Goal: Obtain resource: Download file/media

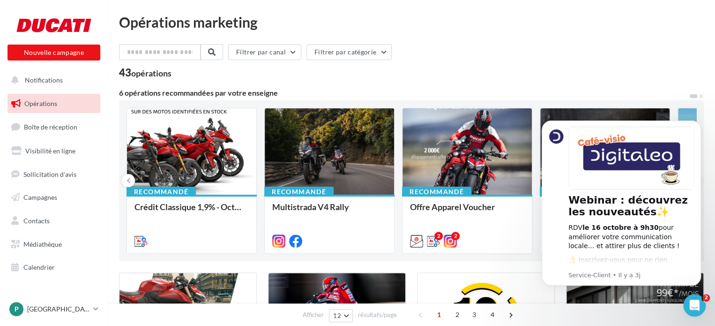
click at [585, 45] on div "Filtrer par canal Filtrer par catégorie" at bounding box center [411, 54] width 585 height 20
click at [65, 83] on button "Notifications" at bounding box center [52, 80] width 93 height 20
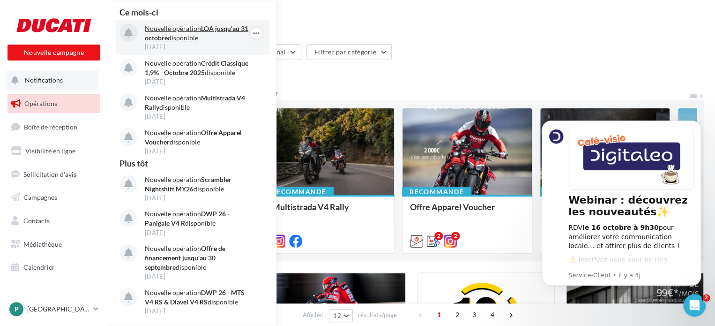
click at [174, 37] on p "Nouvelle opération LOA jusqu'au 31 octobre disponible" at bounding box center [199, 33] width 109 height 19
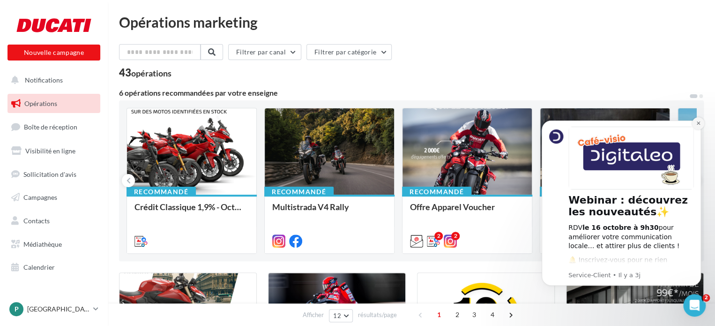
click at [699, 125] on icon "Dismiss notification" at bounding box center [698, 122] width 5 height 5
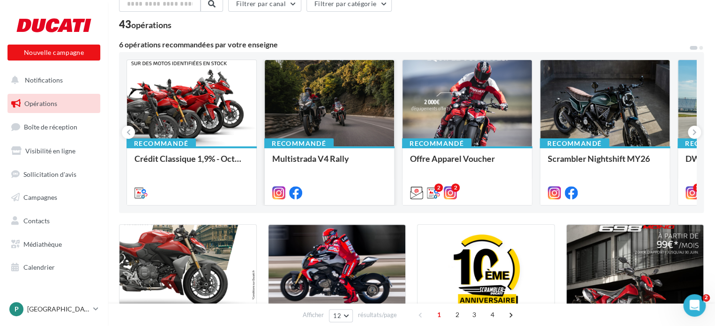
scroll to position [47, 0]
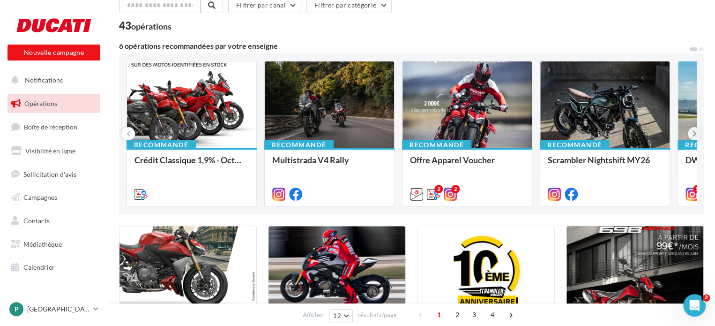
click at [691, 134] on button at bounding box center [694, 133] width 13 height 13
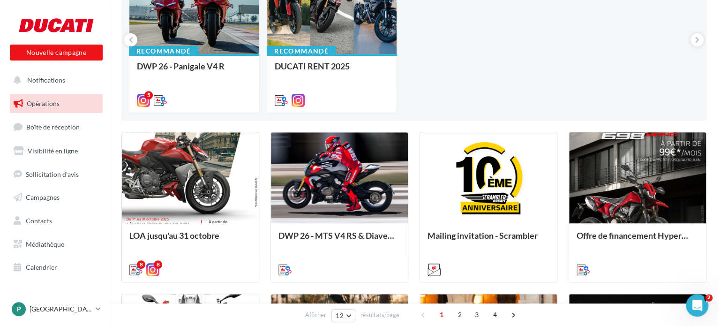
scroll to position [187, 0]
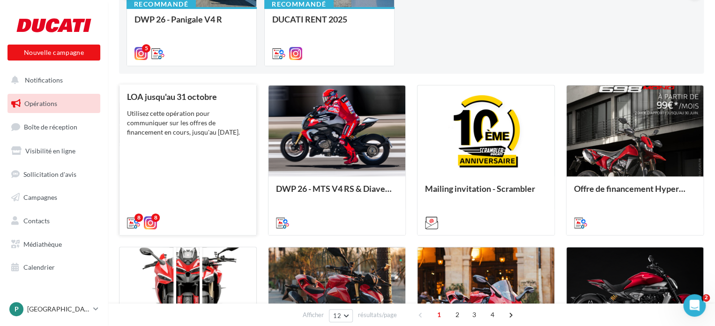
click at [206, 125] on div "Utilisez cette opération pour communiquer sur les offres de financement en cour…" at bounding box center [188, 123] width 122 height 28
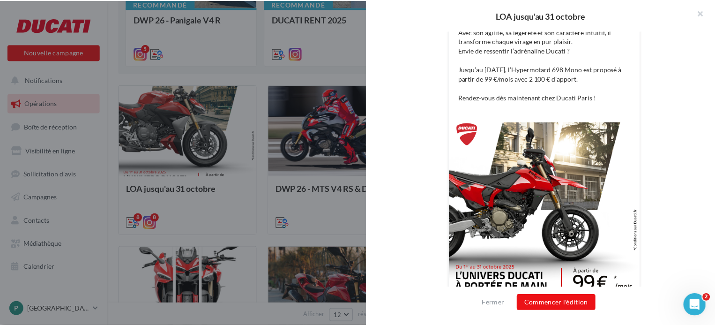
scroll to position [315, 0]
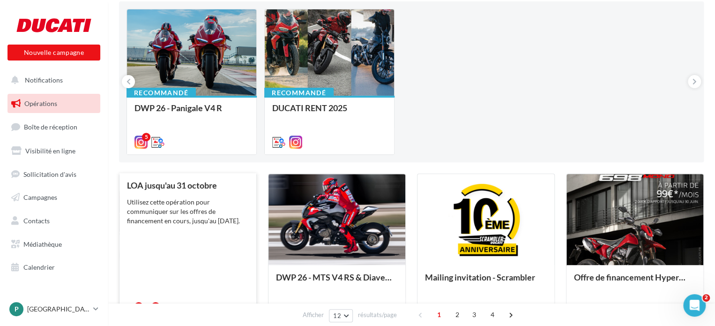
scroll to position [94, 0]
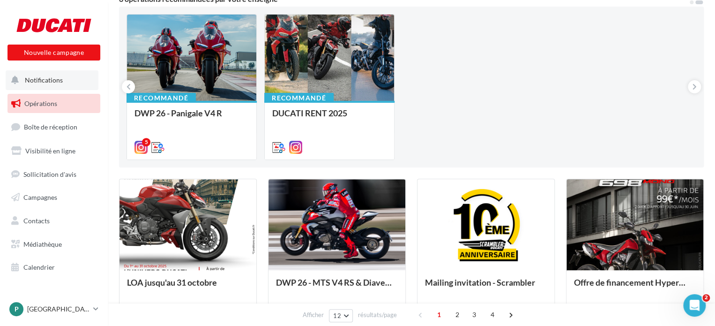
click at [60, 82] on span "Notifications" at bounding box center [44, 80] width 38 height 8
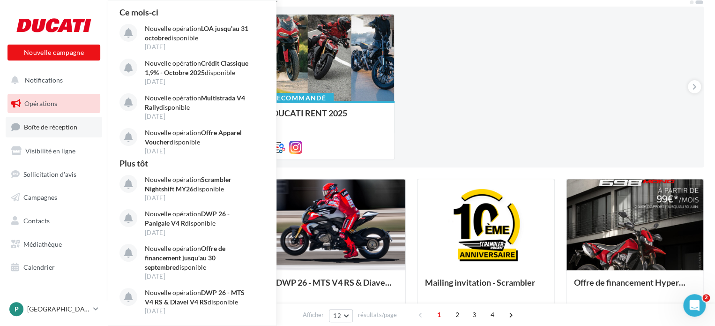
click at [51, 127] on span "Boîte de réception" at bounding box center [50, 127] width 53 height 8
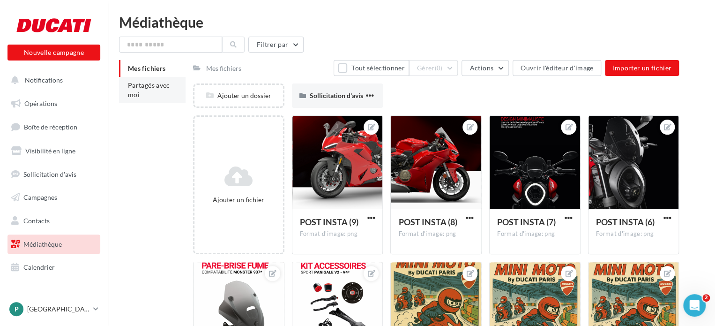
click at [154, 85] on span "Partagés avec moi" at bounding box center [149, 89] width 42 height 17
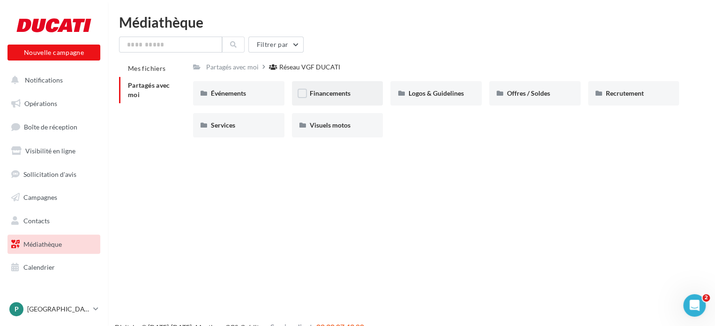
click at [344, 98] on div "Financements" at bounding box center [338, 93] width 56 height 9
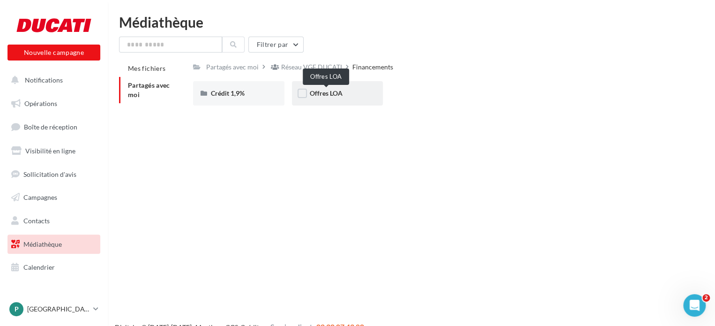
click at [336, 93] on span "Offres LOA" at bounding box center [326, 93] width 33 height 8
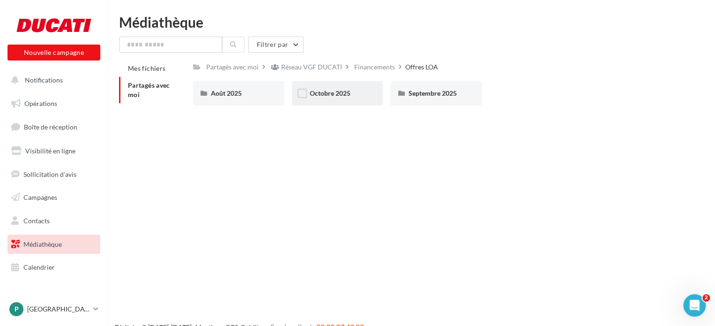
click at [337, 101] on div "Octobre 2025" at bounding box center [337, 93] width 91 height 24
click at [264, 96] on div "Post" at bounding box center [239, 93] width 56 height 9
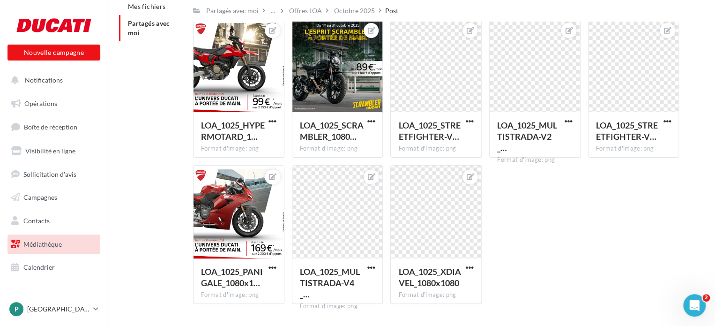
scroll to position [41, 0]
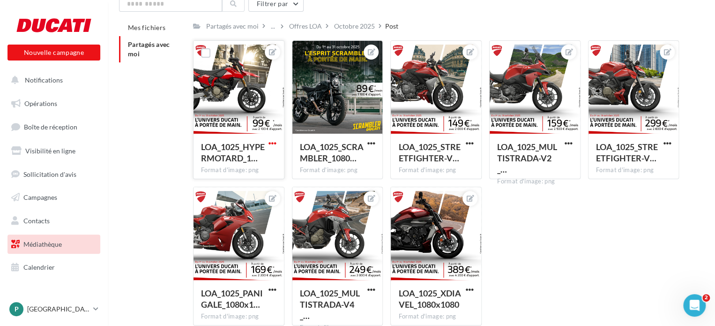
click at [269, 145] on span "button" at bounding box center [273, 143] width 8 height 8
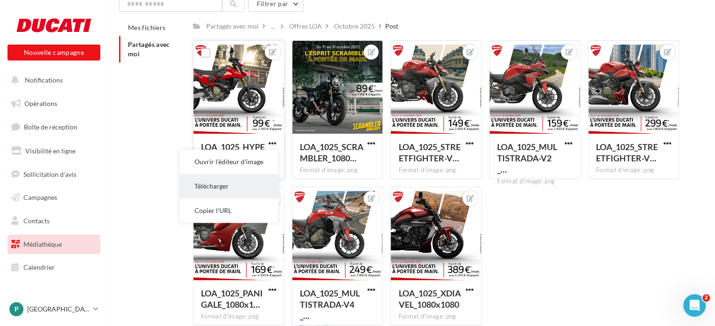
click at [242, 179] on button "Télécharger" at bounding box center [229, 186] width 99 height 24
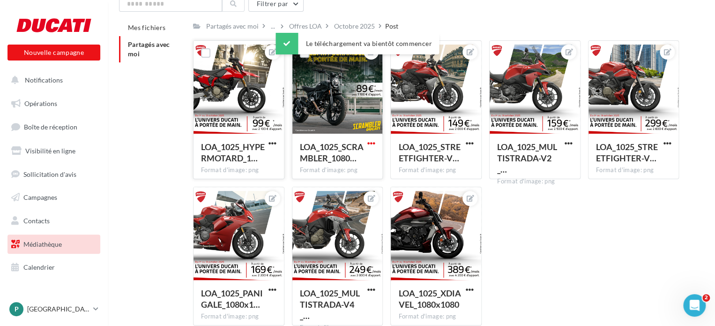
click at [373, 147] on span "button" at bounding box center [371, 143] width 8 height 8
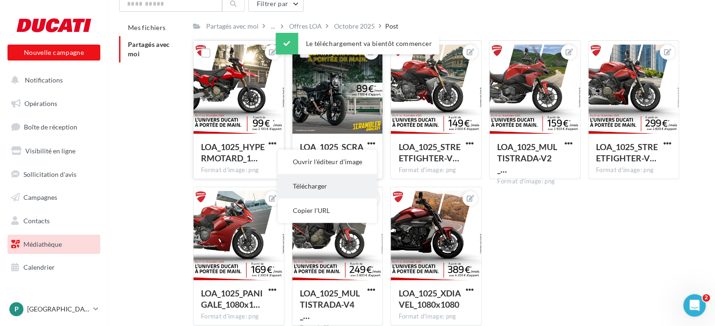
click at [340, 181] on button "Télécharger" at bounding box center [327, 186] width 99 height 24
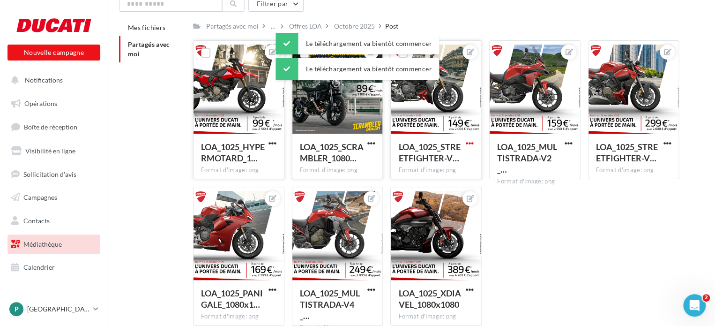
click at [468, 142] on span "button" at bounding box center [470, 143] width 8 height 8
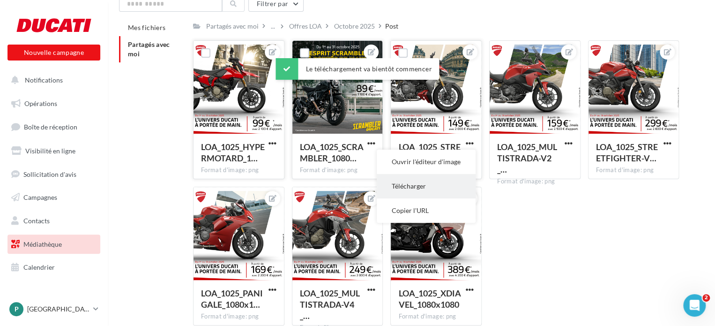
click at [427, 184] on button "Télécharger" at bounding box center [426, 186] width 99 height 24
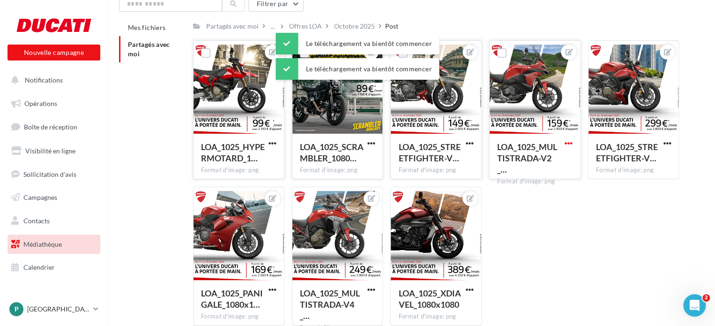
click at [567, 146] on span "button" at bounding box center [569, 143] width 8 height 8
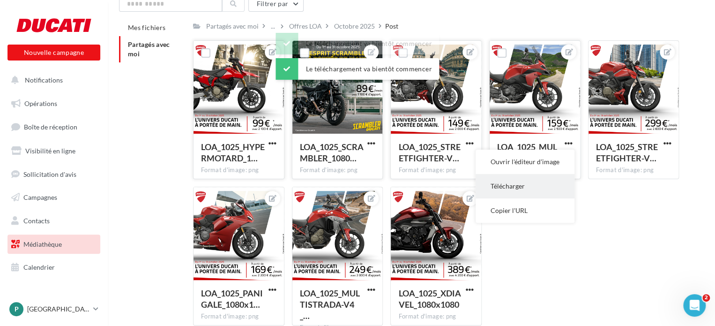
click at [532, 184] on button "Télécharger" at bounding box center [525, 186] width 99 height 24
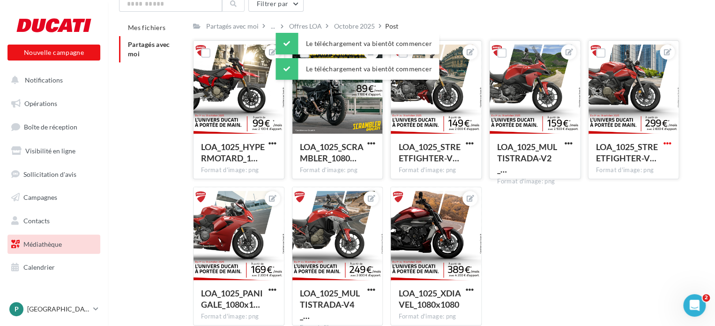
click at [667, 142] on span "button" at bounding box center [667, 143] width 8 height 8
click at [607, 186] on button "Télécharger" at bounding box center [623, 186] width 99 height 24
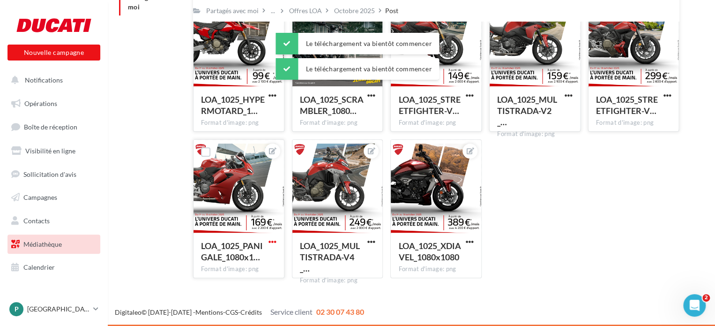
click at [271, 243] on span "button" at bounding box center [273, 242] width 8 height 8
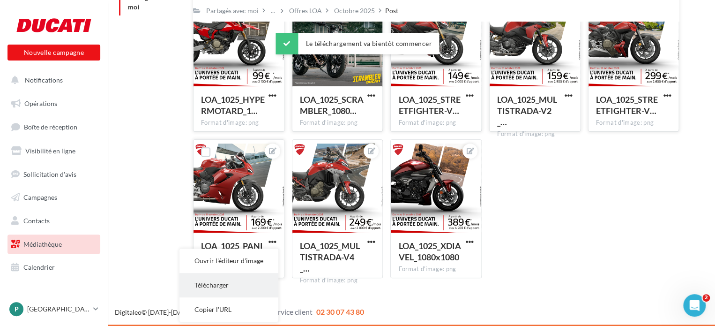
click at [241, 282] on button "Télécharger" at bounding box center [229, 285] width 99 height 24
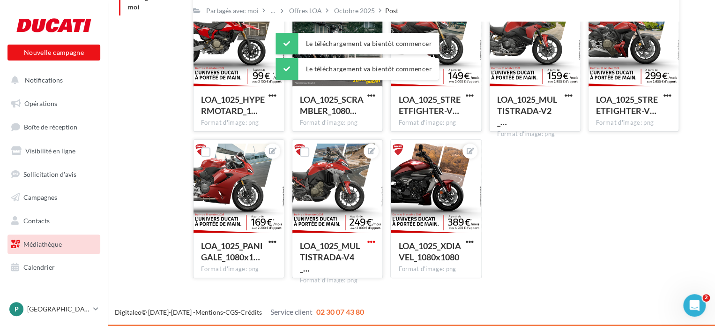
click at [369, 240] on span "button" at bounding box center [371, 242] width 8 height 8
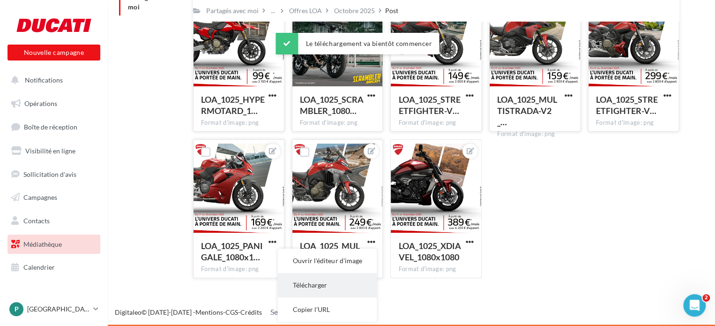
click at [337, 289] on button "Télécharger" at bounding box center [327, 285] width 99 height 24
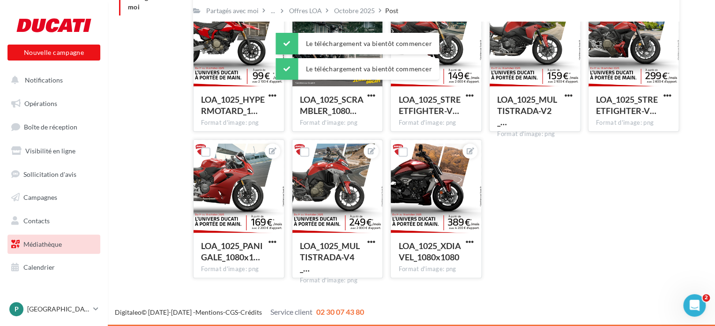
click at [471, 247] on button "button" at bounding box center [470, 242] width 12 height 9
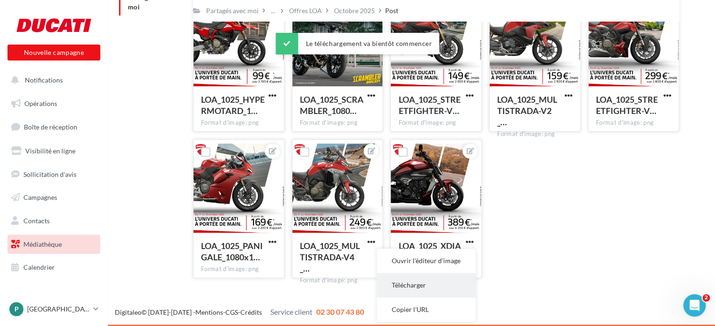
click at [423, 287] on button "Télécharger" at bounding box center [426, 285] width 99 height 24
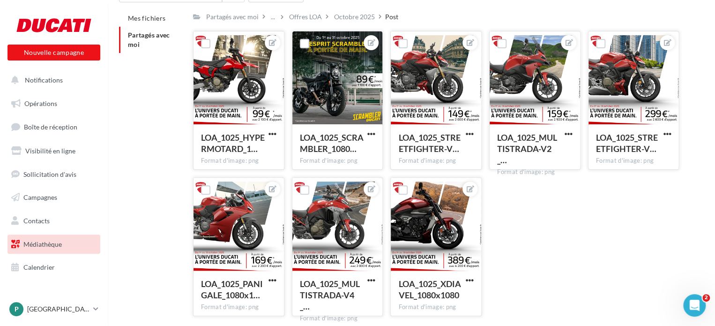
scroll to position [0, 0]
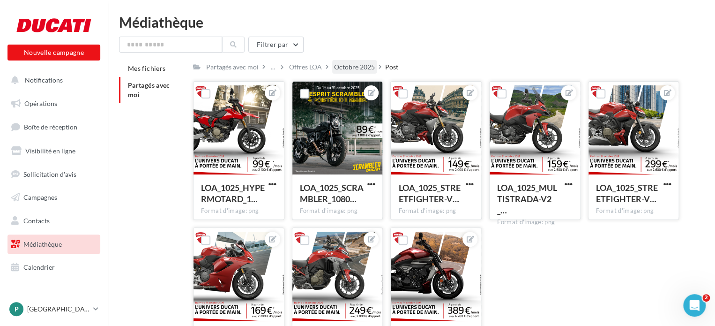
click at [350, 67] on div "Octobre 2025" at bounding box center [354, 66] width 41 height 9
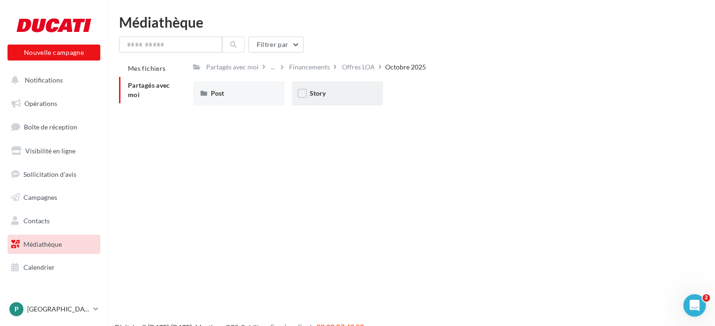
click at [354, 101] on div "Story" at bounding box center [337, 93] width 91 height 24
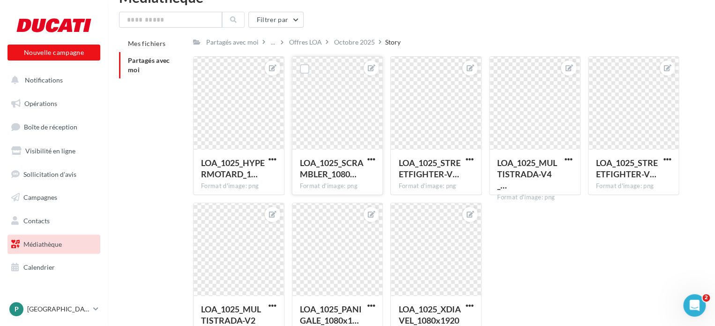
scroll to position [47, 0]
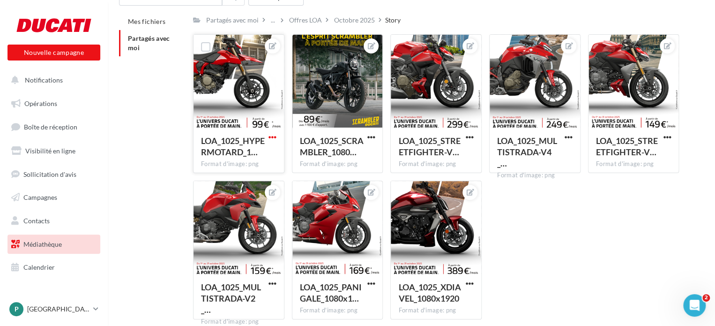
click at [273, 140] on span "button" at bounding box center [273, 137] width 8 height 8
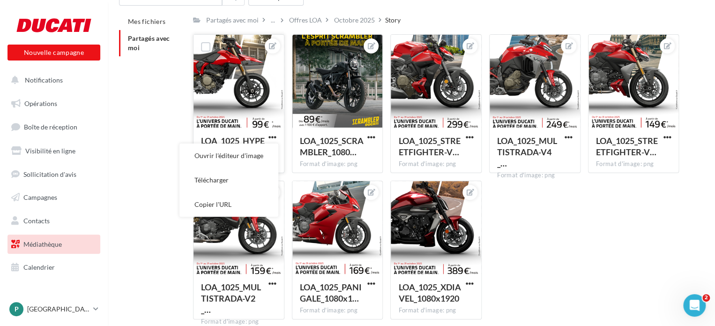
click at [251, 170] on button "Télécharger" at bounding box center [229, 180] width 99 height 24
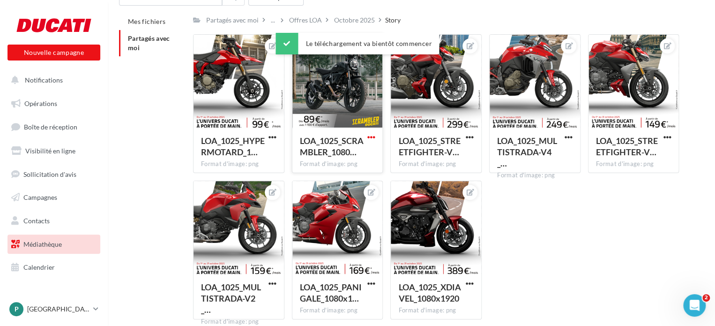
click at [371, 136] on span "button" at bounding box center [371, 137] width 8 height 8
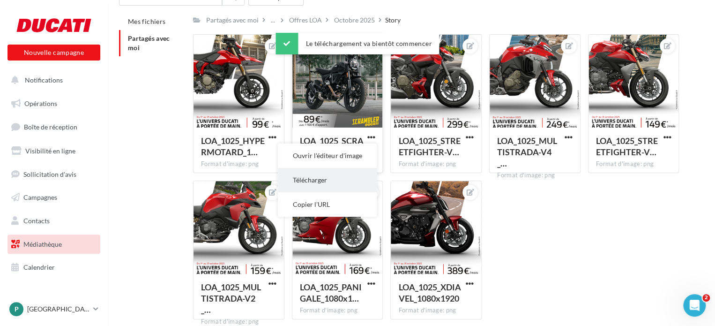
click at [339, 185] on button "Télécharger" at bounding box center [327, 180] width 99 height 24
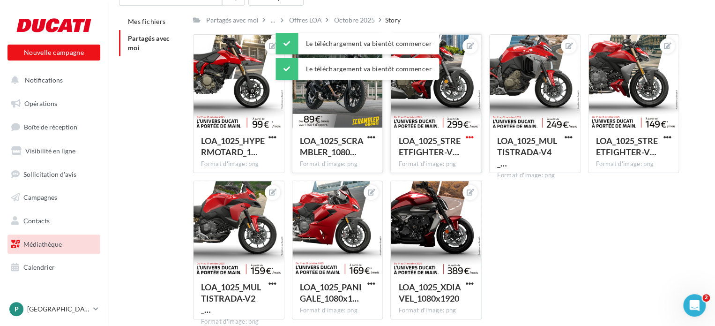
click at [467, 140] on span "button" at bounding box center [470, 137] width 8 height 8
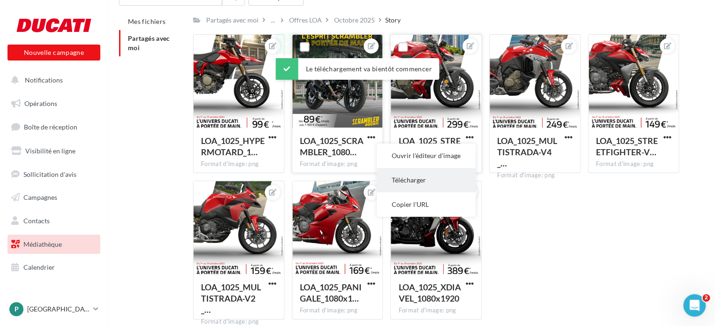
click at [436, 181] on button "Télécharger" at bounding box center [426, 180] width 99 height 24
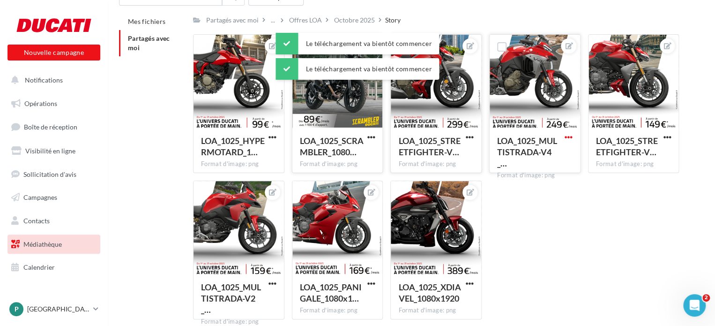
click at [566, 140] on span "button" at bounding box center [569, 137] width 8 height 8
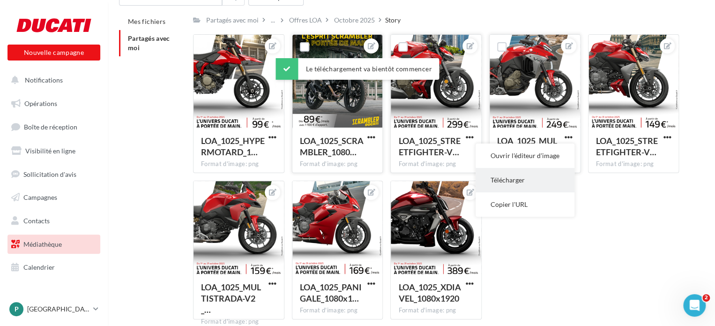
click at [521, 180] on button "Télécharger" at bounding box center [525, 180] width 99 height 24
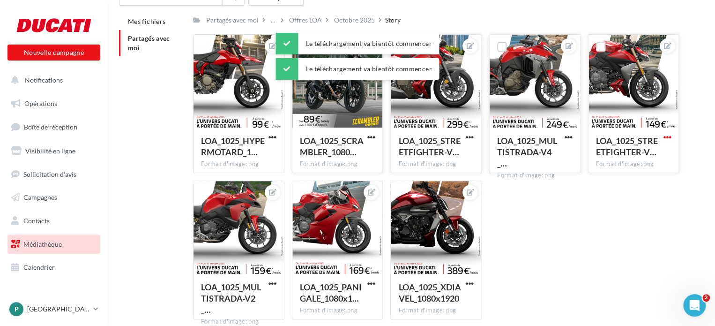
click at [667, 137] on span "button" at bounding box center [667, 137] width 8 height 8
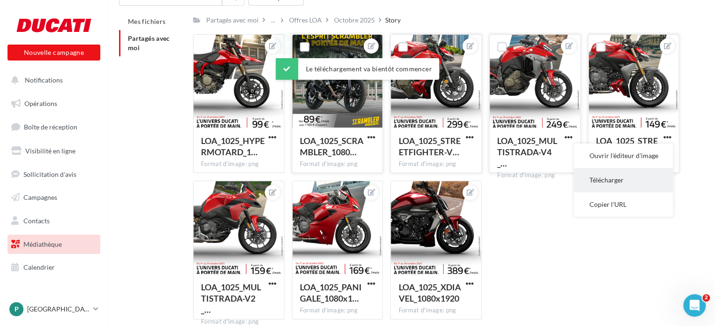
click at [600, 177] on button "Télécharger" at bounding box center [623, 180] width 99 height 24
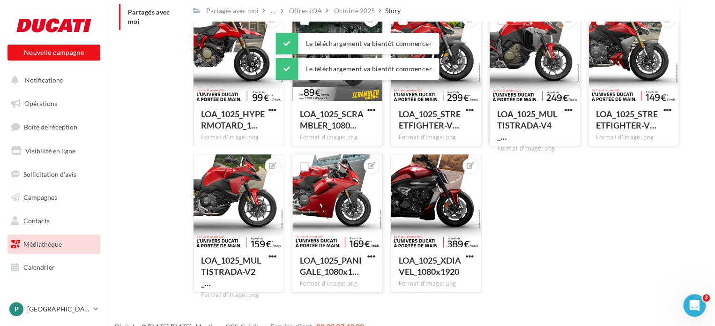
scroll to position [88, 0]
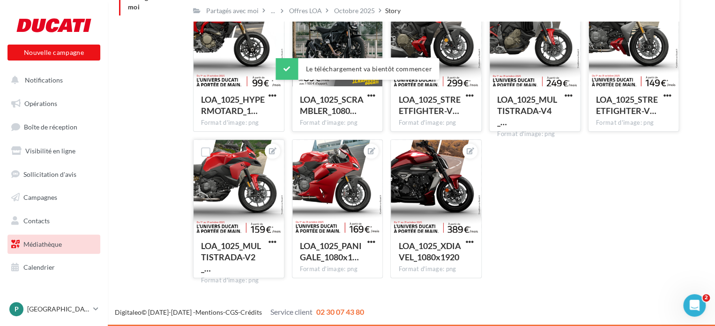
click at [267, 243] on button "button" at bounding box center [273, 242] width 12 height 9
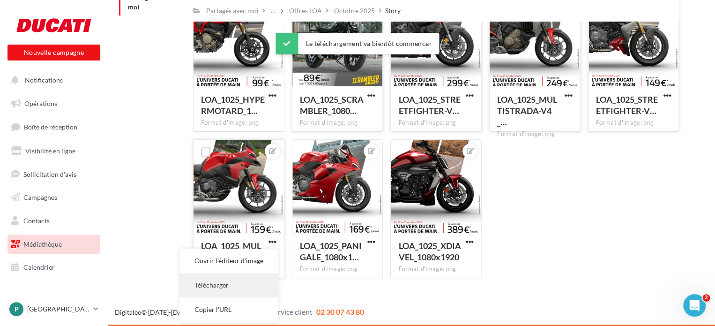
click at [243, 279] on button "Télécharger" at bounding box center [229, 285] width 99 height 24
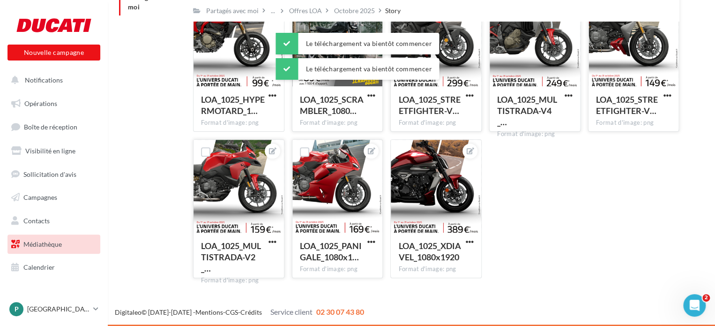
click at [367, 243] on button "button" at bounding box center [371, 242] width 12 height 9
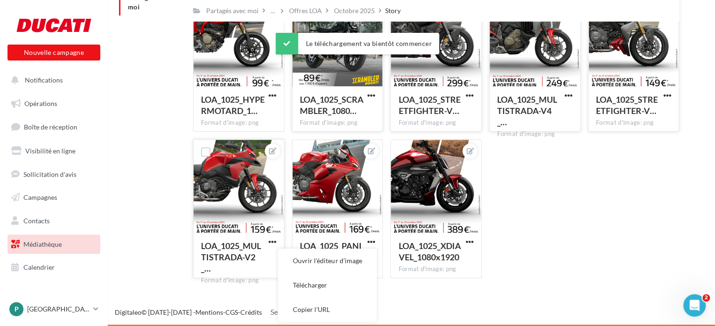
click at [337, 284] on button "Télécharger" at bounding box center [327, 285] width 99 height 24
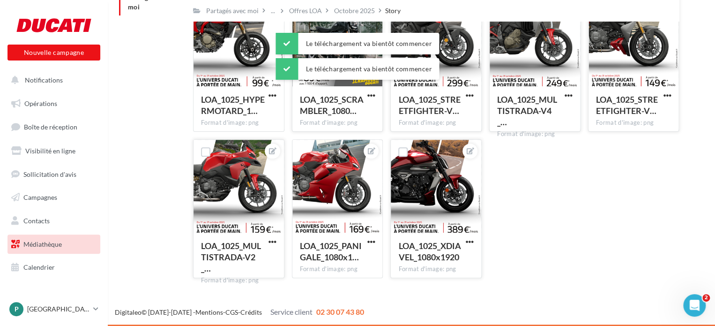
click at [469, 243] on span "button" at bounding box center [470, 242] width 8 height 8
click at [437, 282] on button "Télécharger" at bounding box center [426, 285] width 99 height 24
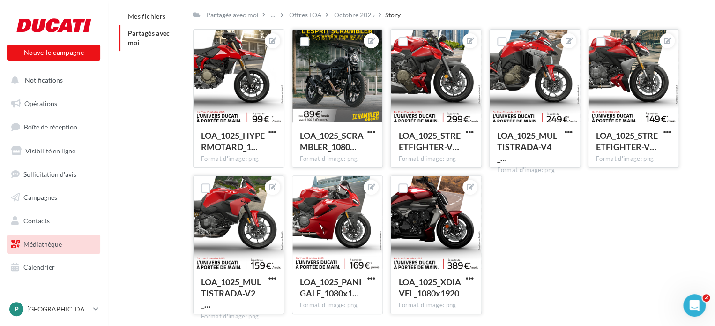
scroll to position [0, 0]
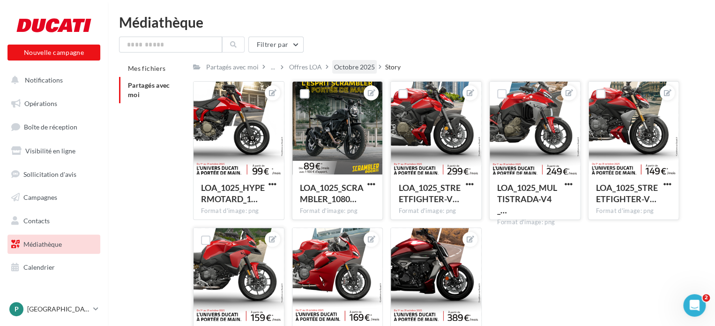
click at [337, 63] on div "Octobre 2025" at bounding box center [354, 66] width 41 height 9
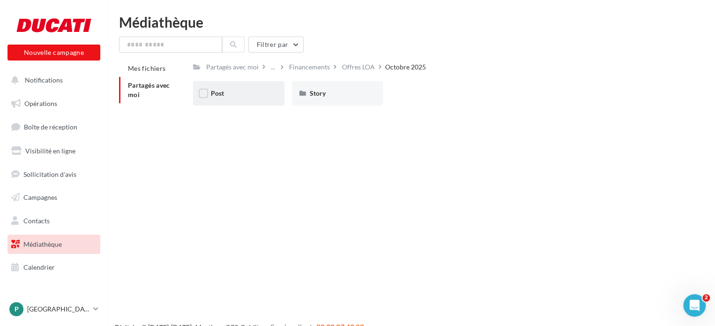
click at [240, 99] on div "Post" at bounding box center [238, 93] width 91 height 24
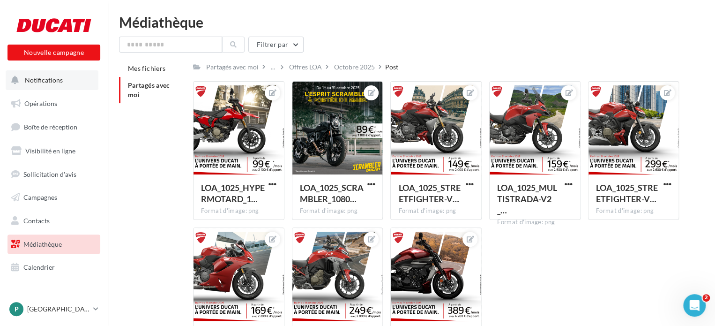
click at [56, 83] on span "Notifications" at bounding box center [44, 80] width 38 height 8
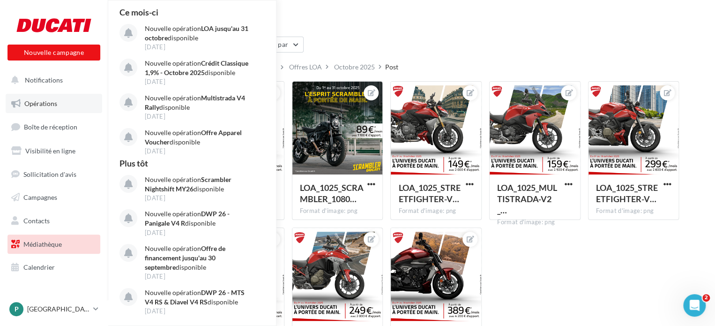
click at [54, 103] on span "Opérations" at bounding box center [40, 103] width 33 height 8
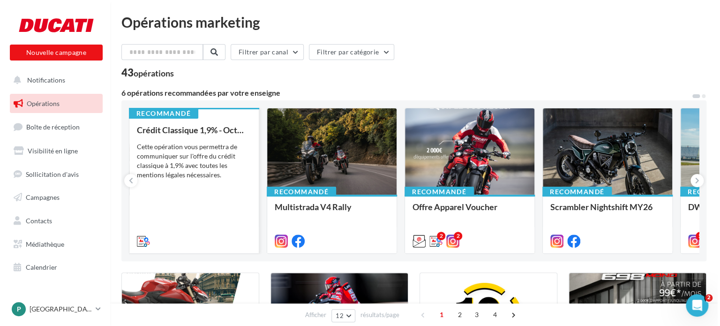
scroll to position [94, 0]
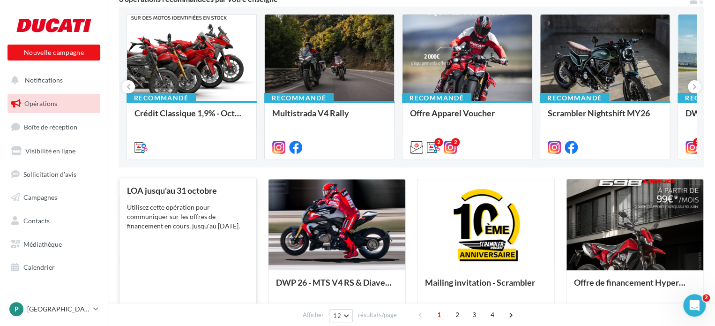
click at [200, 204] on div "Utilisez cette opération pour communiquer sur les offres de financement en cour…" at bounding box center [188, 216] width 122 height 28
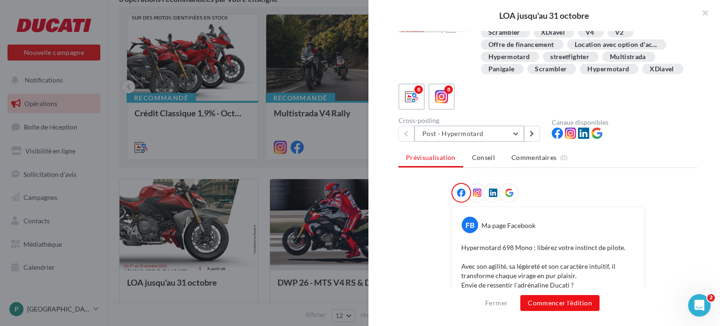
scroll to position [187, 0]
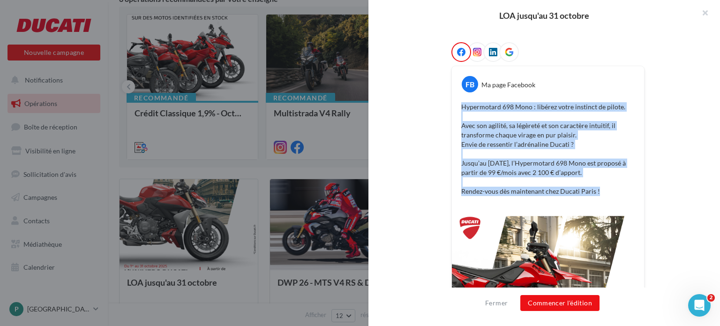
drag, startPoint x: 460, startPoint y: 116, endPoint x: 599, endPoint y: 202, distance: 162.7
click at [599, 196] on p "Hypermotard 698 Mono : libérez votre instinct de pilote. Avec son agilité, sa l…" at bounding box center [547, 149] width 173 height 94
copy p "Hypermotard 698 Mono : libérez votre instinct de pilote. Avec son agilité, sa l…"
click at [561, 167] on p "Hypermotard 698 Mono : libérez votre instinct de pilote. Avec son agilité, sa l…" at bounding box center [547, 149] width 173 height 94
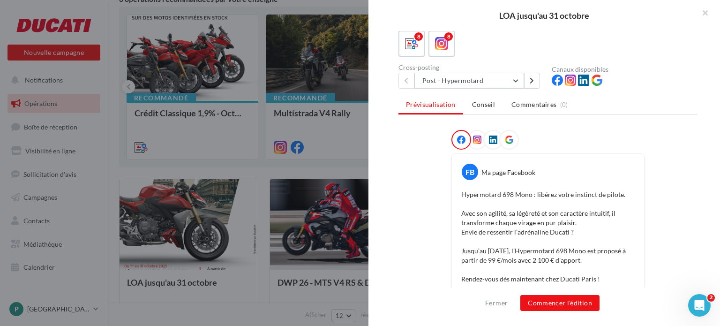
scroll to position [47, 0]
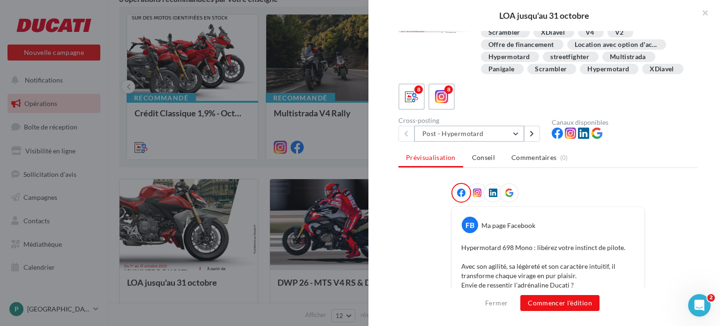
click at [456, 142] on button "Post - Hypermotard" at bounding box center [469, 134] width 110 height 16
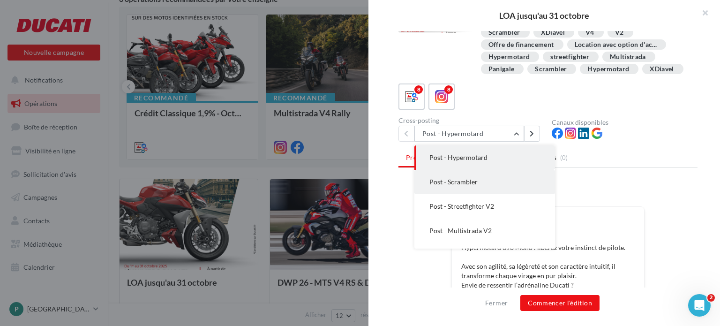
click at [470, 188] on button "Post - Scrambler" at bounding box center [484, 182] width 141 height 24
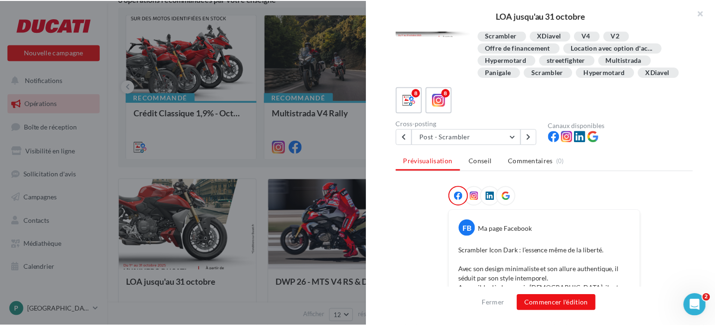
scroll to position [0, 0]
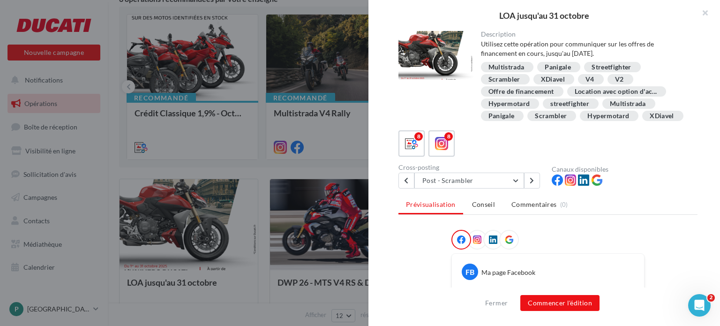
click at [299, 90] on div at bounding box center [360, 163] width 720 height 326
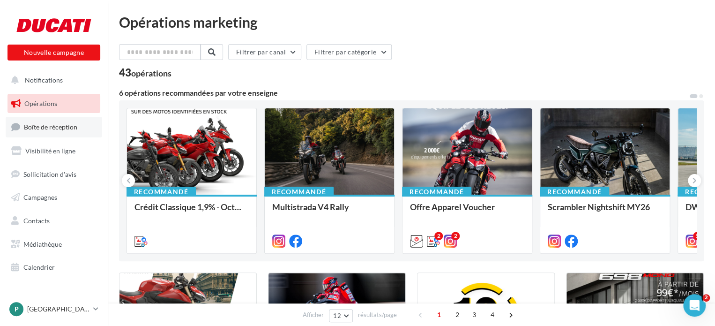
click at [53, 131] on link "Boîte de réception" at bounding box center [54, 127] width 97 height 20
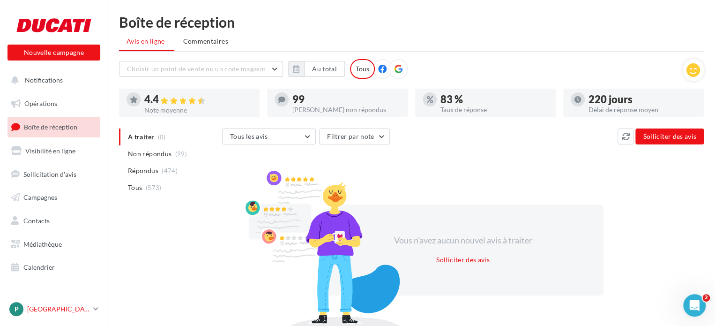
click at [40, 315] on div "P PARIS [DOMAIN_NAME]" at bounding box center [49, 309] width 80 height 14
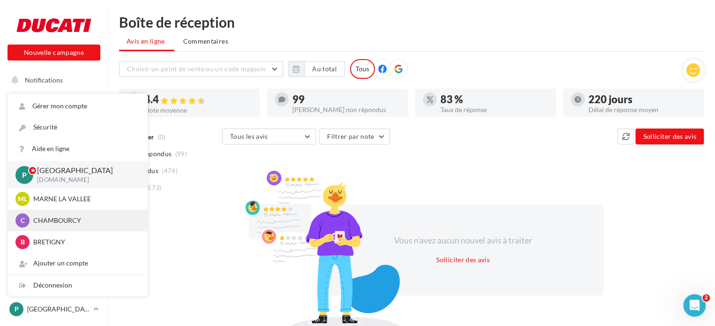
click at [66, 217] on p "CHAMBOURCY" at bounding box center [84, 220] width 103 height 9
